Goal: Transaction & Acquisition: Purchase product/service

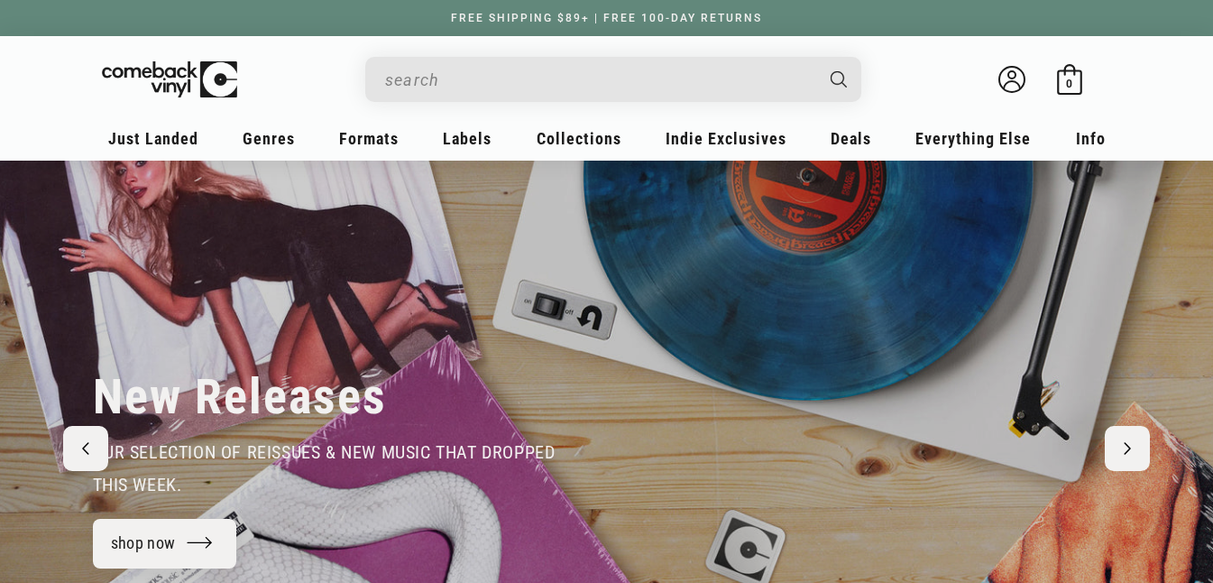
click at [482, 93] on input "When autocomplete results are available use up and down arrows to review and en…" at bounding box center [598, 79] width 427 height 37
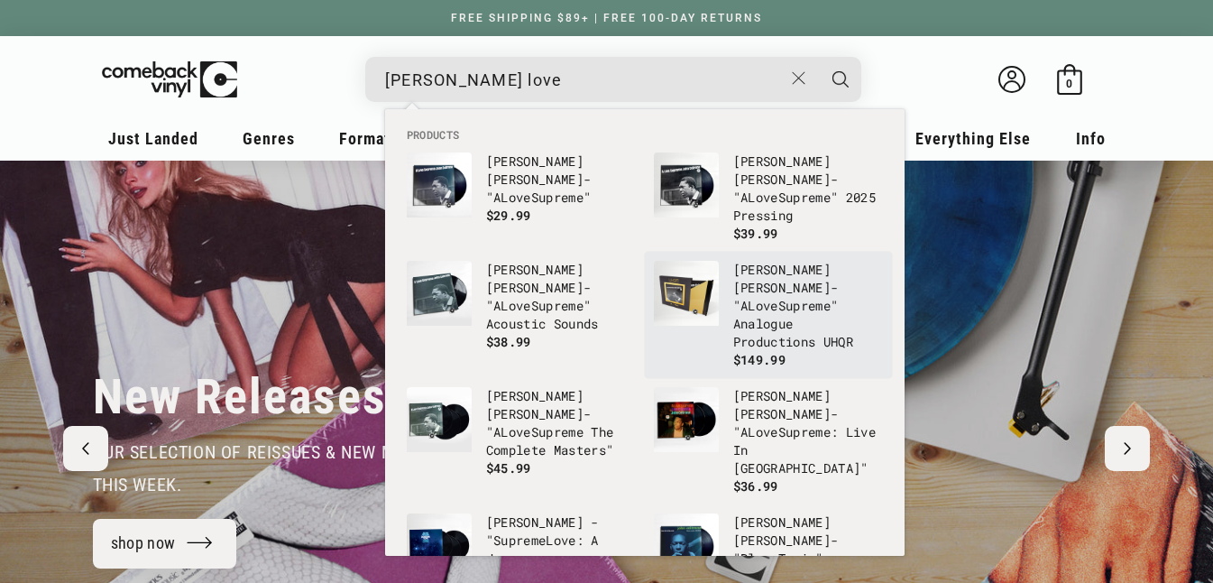
type input "coltrane love"
click at [779, 304] on p "John Coltrane - "A Love Supreme" Analogue Productions UHQR" at bounding box center [808, 306] width 150 height 90
